Goal: Task Accomplishment & Management: Use online tool/utility

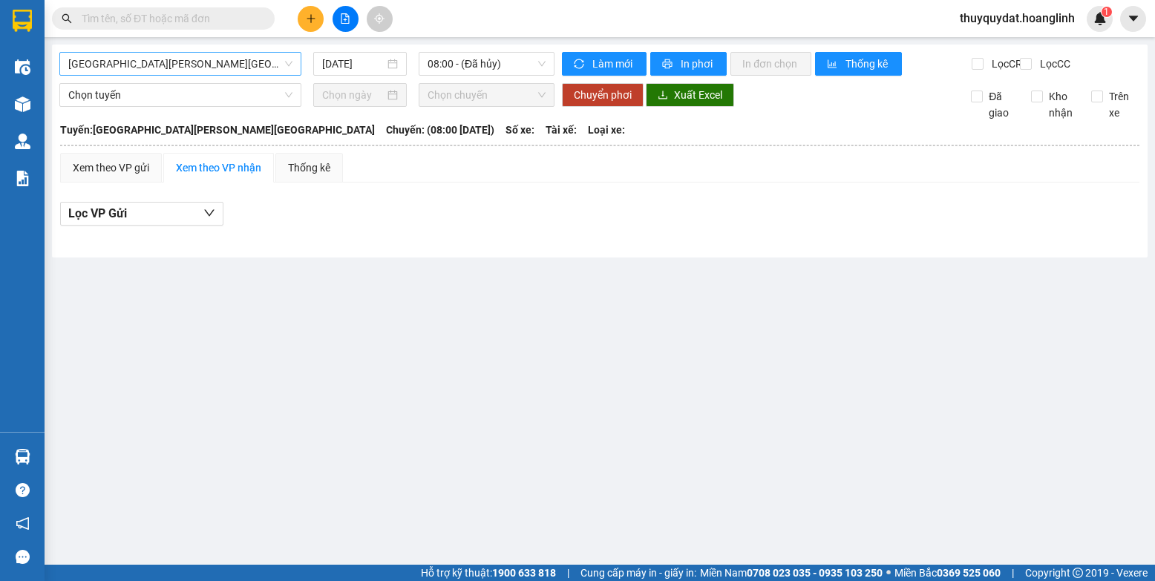
click at [216, 67] on span "[GEOGRAPHIC_DATA][PERSON_NAME][GEOGRAPHIC_DATA]" at bounding box center [180, 64] width 224 height 22
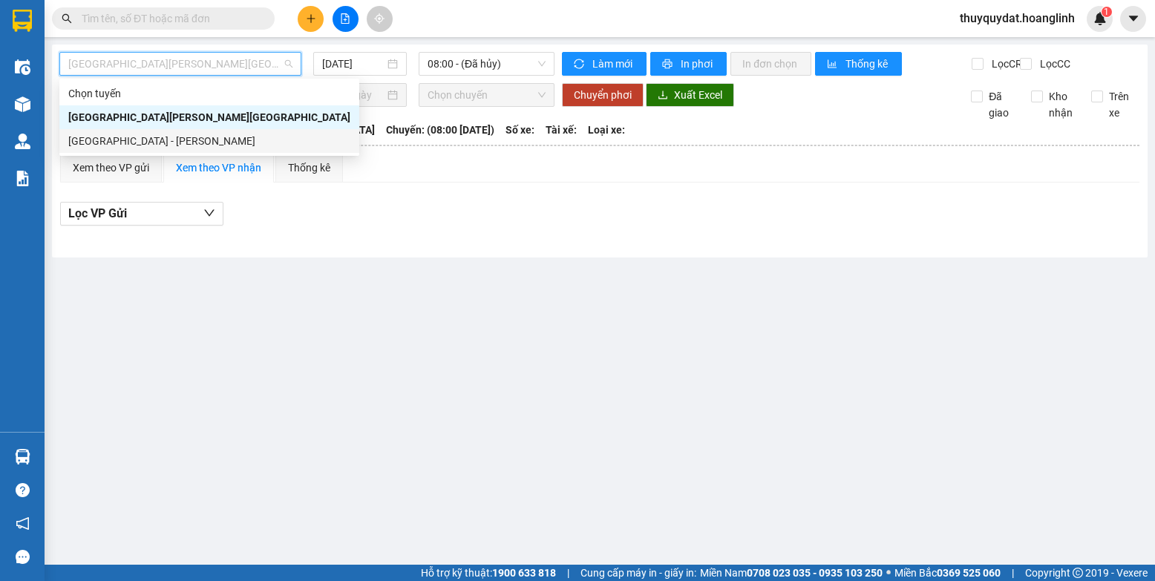
click at [180, 140] on div "[GEOGRAPHIC_DATA] - [PERSON_NAME]" at bounding box center [209, 141] width 282 height 16
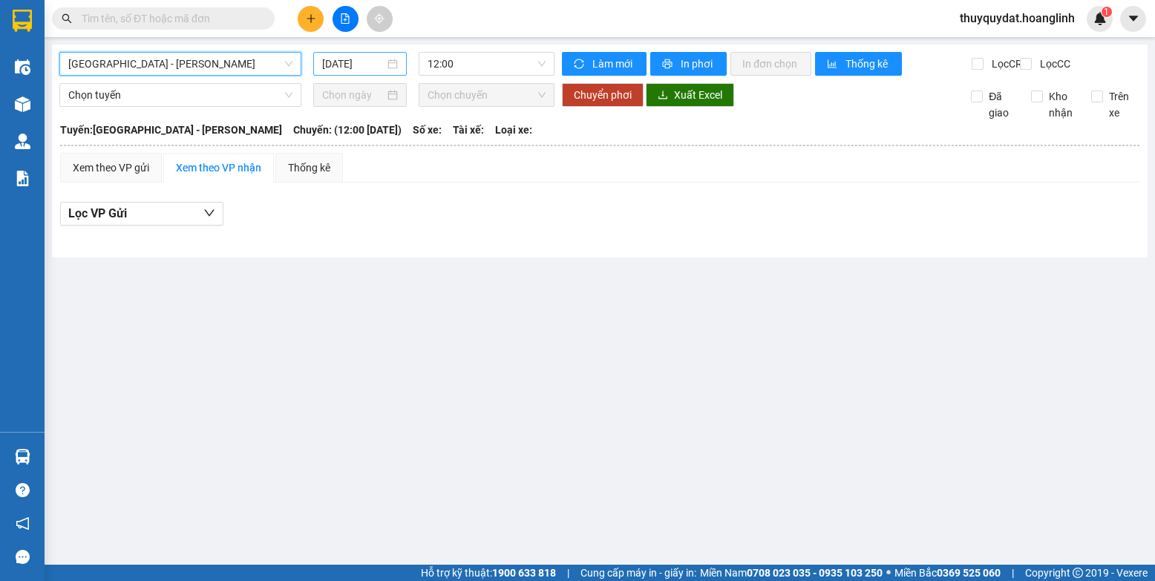
click at [356, 64] on input "[DATE]" at bounding box center [353, 64] width 62 height 16
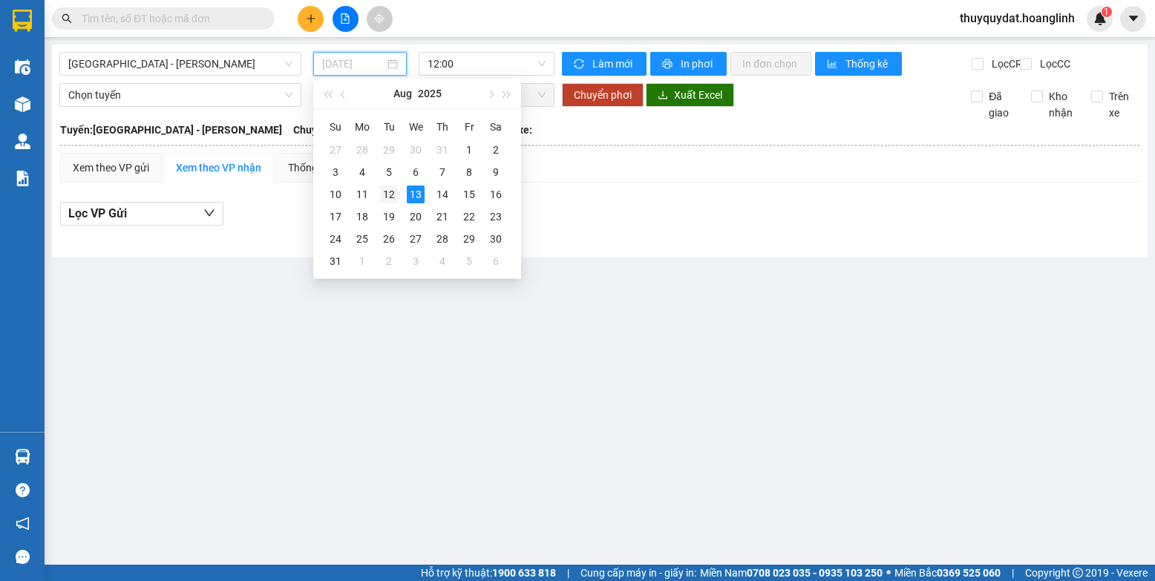
click at [393, 193] on div "12" at bounding box center [389, 195] width 18 height 18
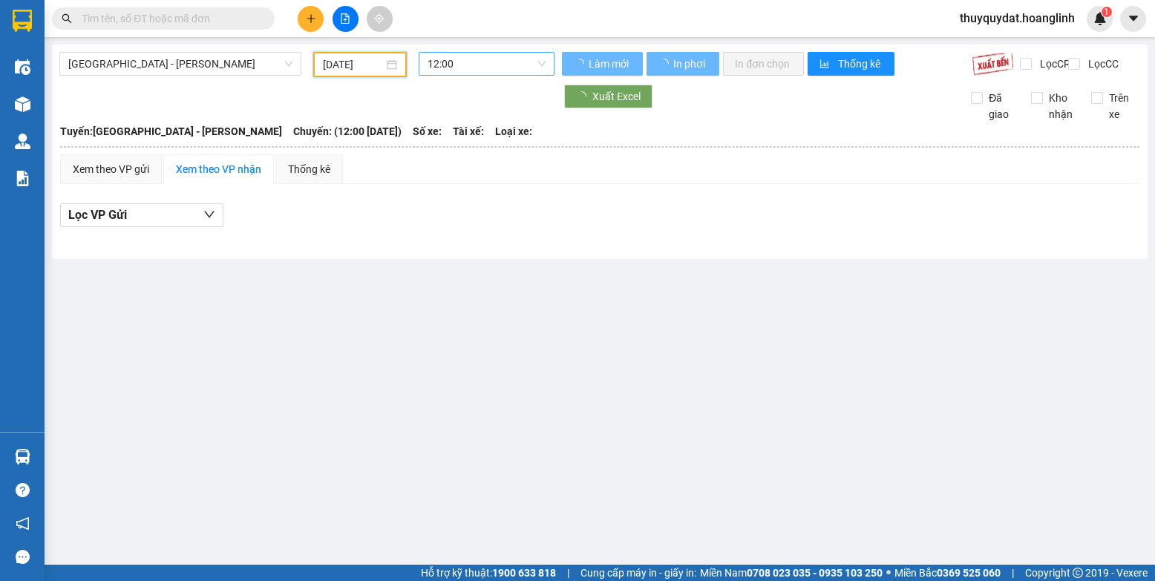
type input "[DATE]"
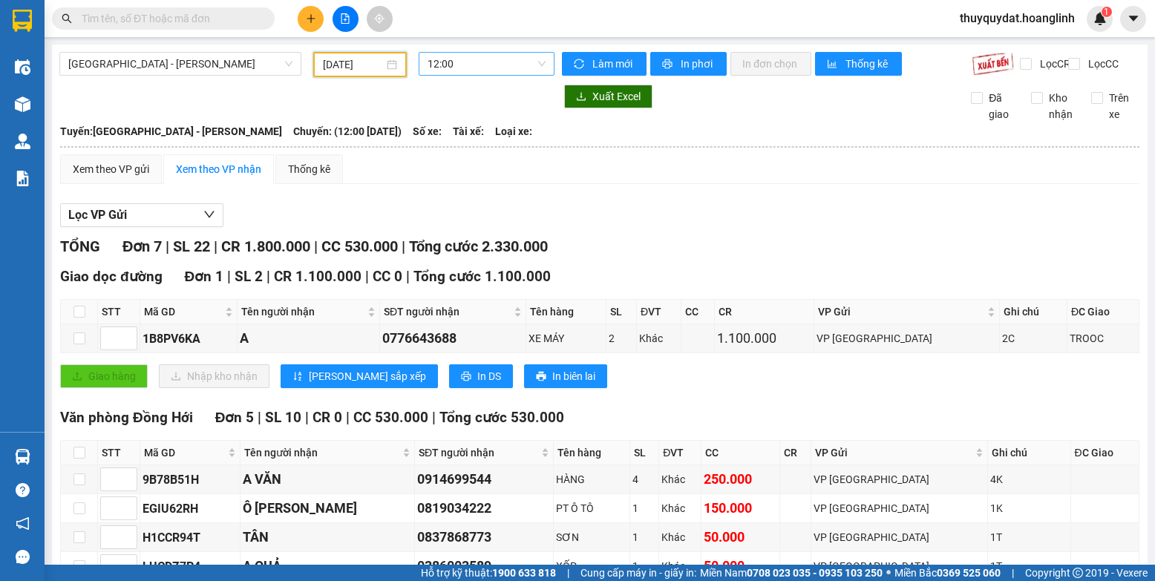
click at [452, 60] on span "12:00" at bounding box center [487, 64] width 118 height 22
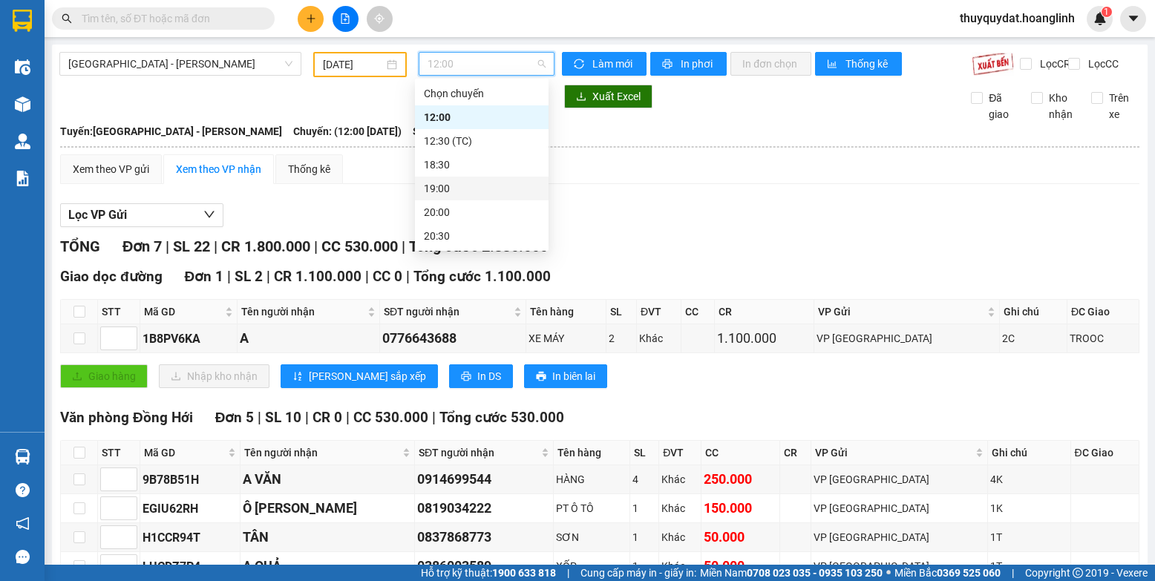
click at [461, 191] on div "19:00" at bounding box center [482, 188] width 116 height 16
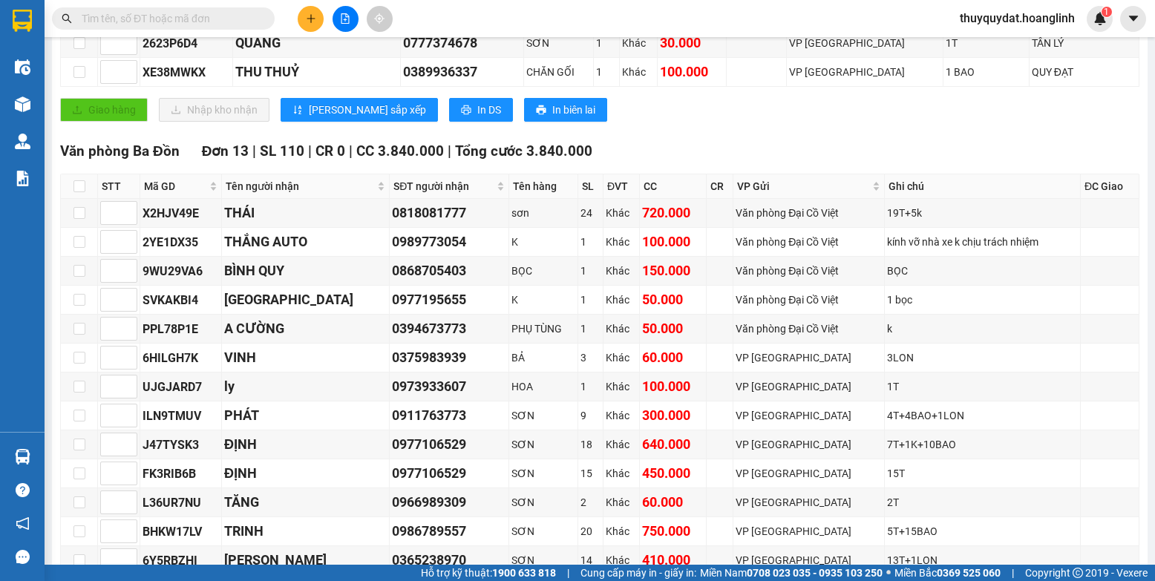
scroll to position [304, 0]
